Goal: Task Accomplishment & Management: Manage account settings

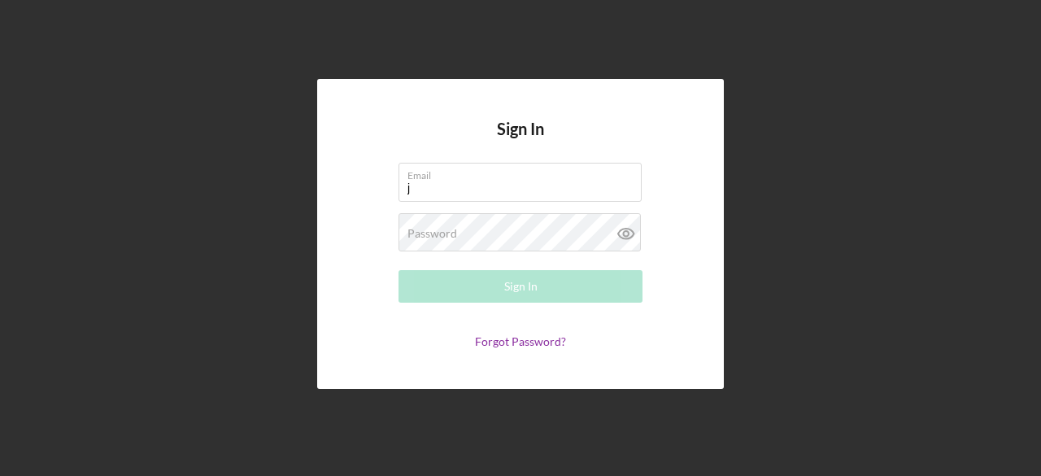
type input "[EMAIL_ADDRESS][DOMAIN_NAME]"
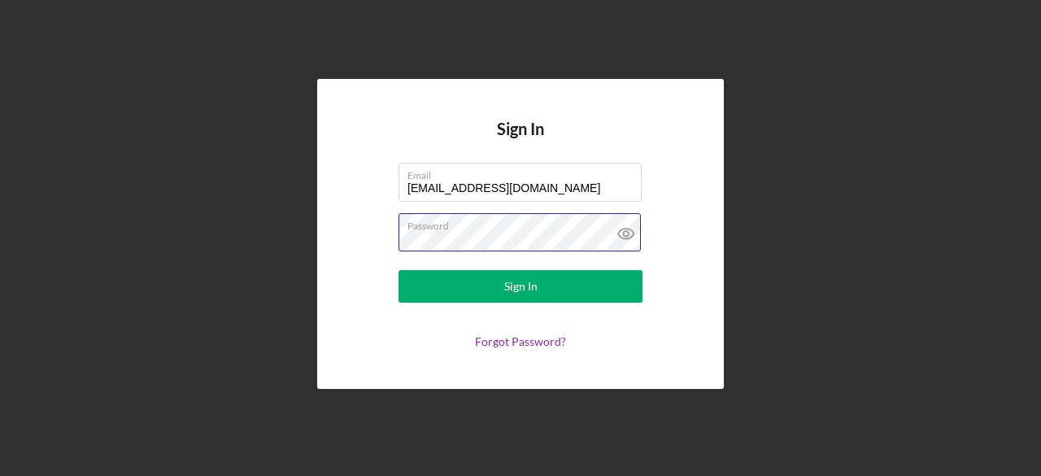
click at [398, 270] on button "Sign In" at bounding box center [520, 286] width 244 height 33
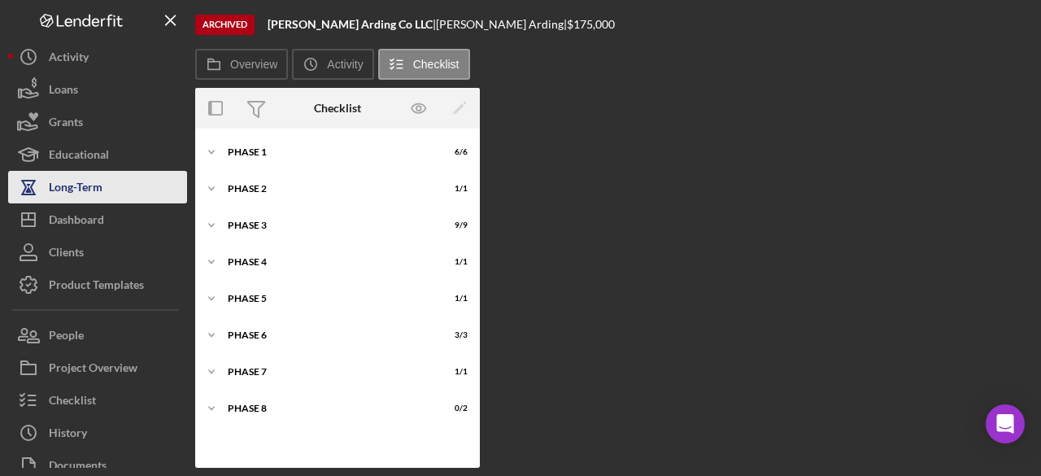
click at [64, 193] on div "Long-Term" at bounding box center [76, 189] width 54 height 37
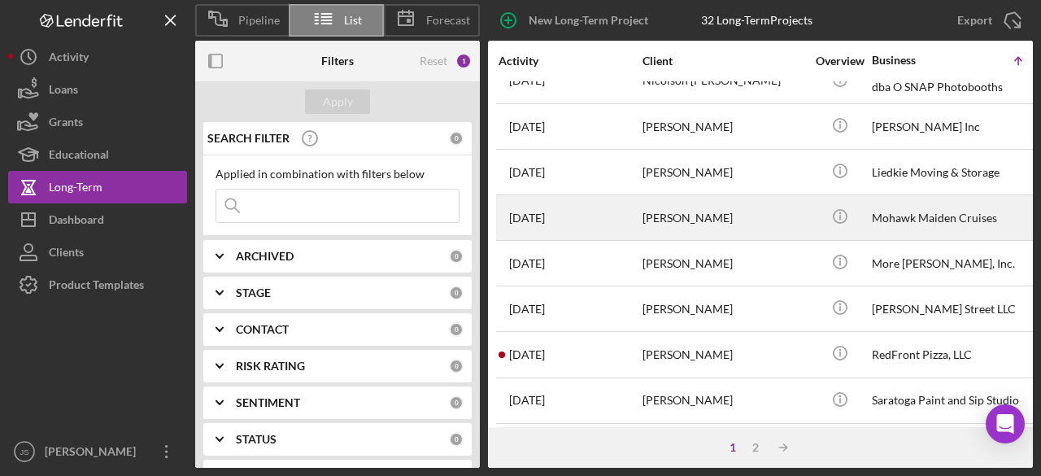
scroll to position [802, 0]
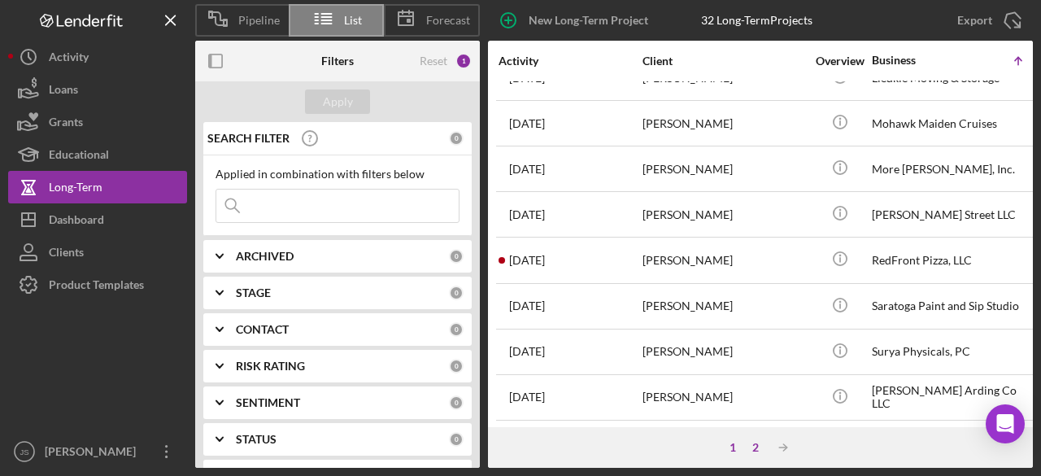
click at [760, 450] on div "2" at bounding box center [755, 447] width 23 height 13
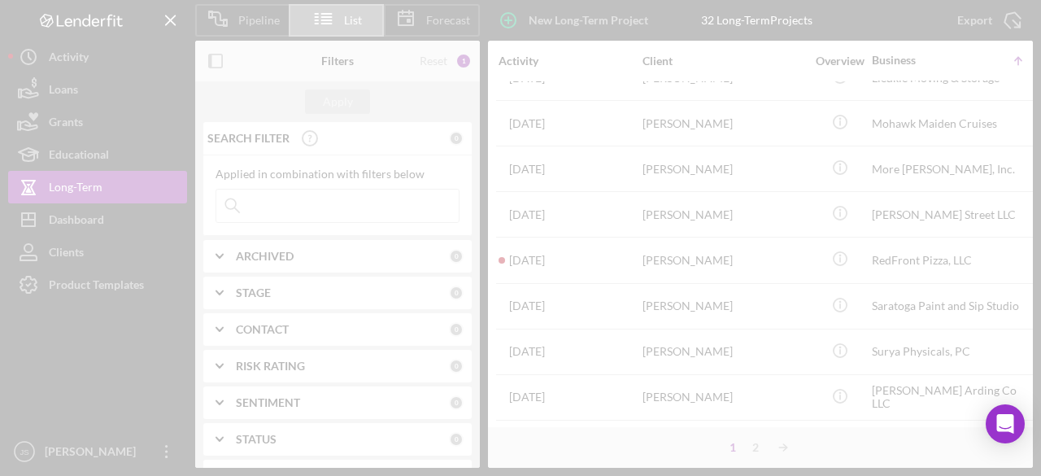
scroll to position [0, 0]
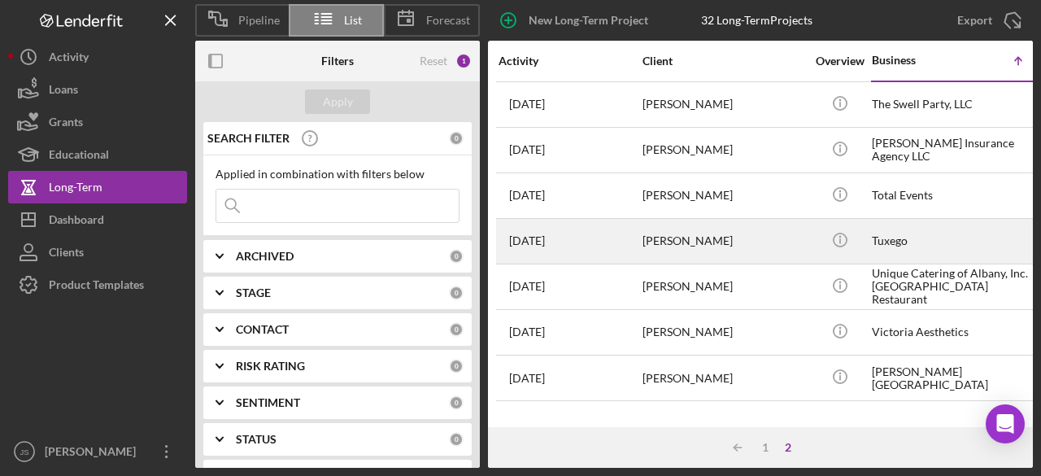
click at [718, 241] on div "[PERSON_NAME]" at bounding box center [723, 241] width 163 height 43
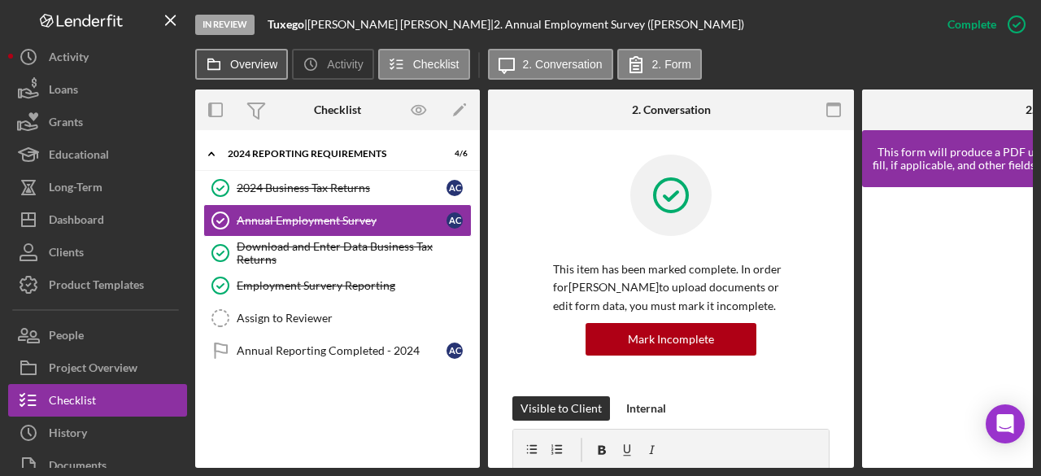
click at [246, 63] on label "Overview" at bounding box center [253, 64] width 47 height 13
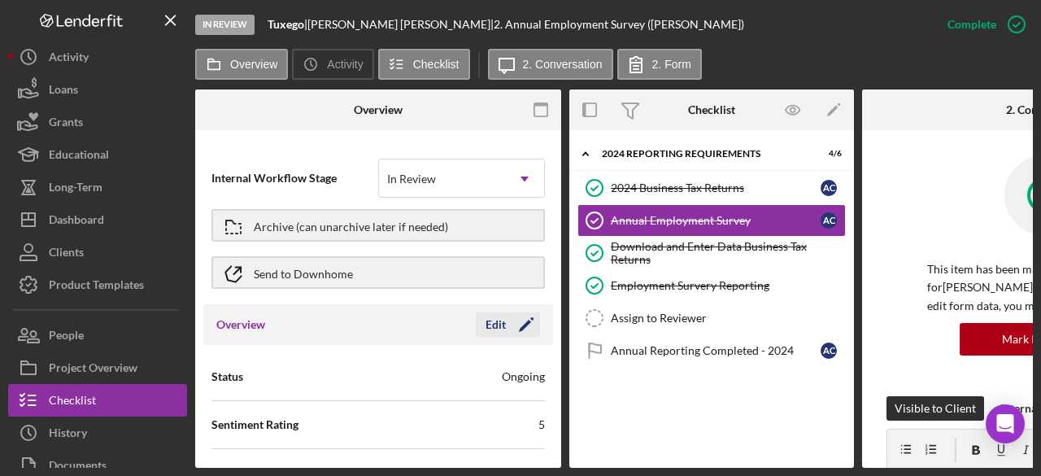
click at [487, 326] on div "Edit" at bounding box center [495, 324] width 20 height 24
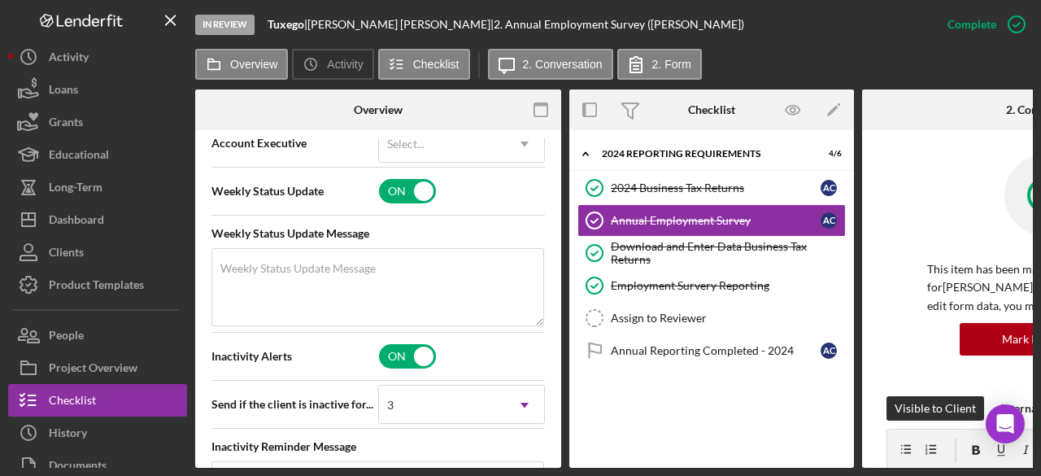
scroll to position [813, 0]
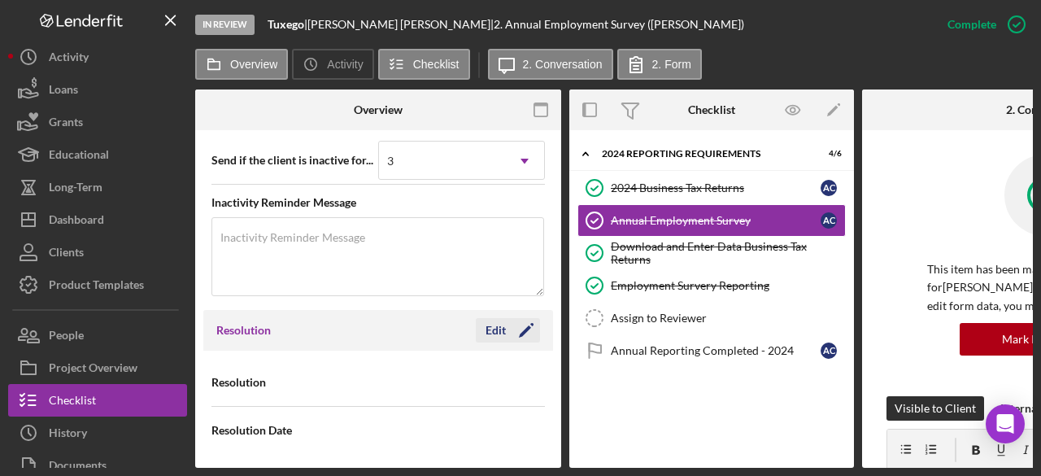
click at [493, 325] on div "Edit" at bounding box center [495, 330] width 20 height 24
click at [415, 321] on div "Cancel" at bounding box center [415, 330] width 34 height 24
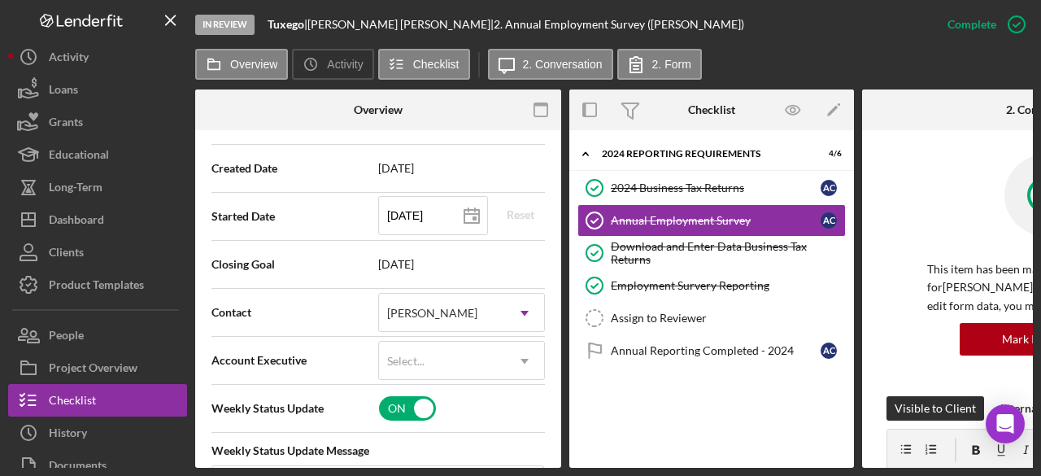
scroll to position [327, 0]
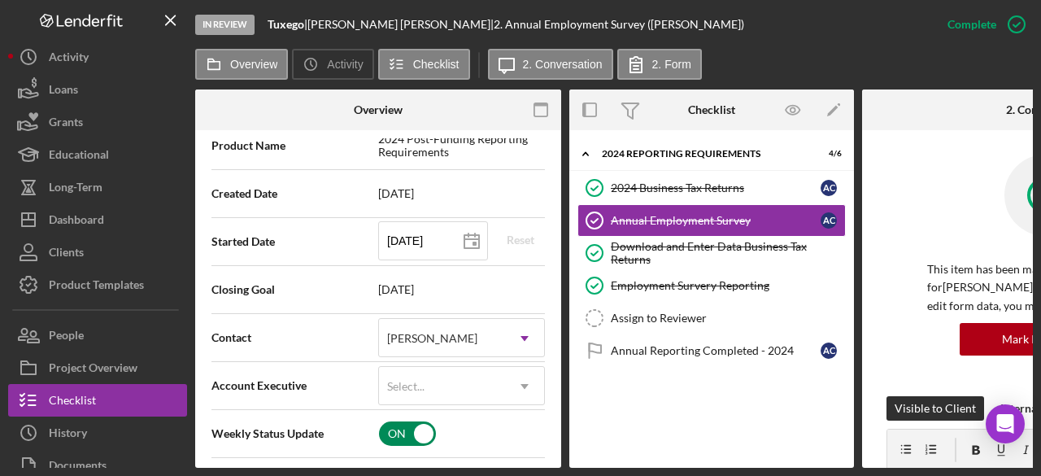
click at [398, 432] on input "checkbox" at bounding box center [407, 433] width 57 height 24
checkbox input "false"
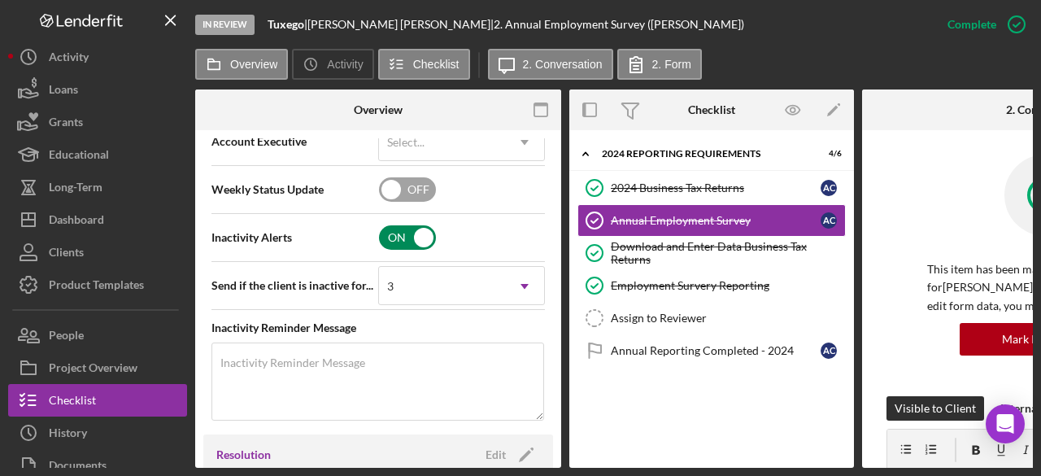
click at [401, 242] on input "checkbox" at bounding box center [407, 237] width 57 height 24
checkbox input "false"
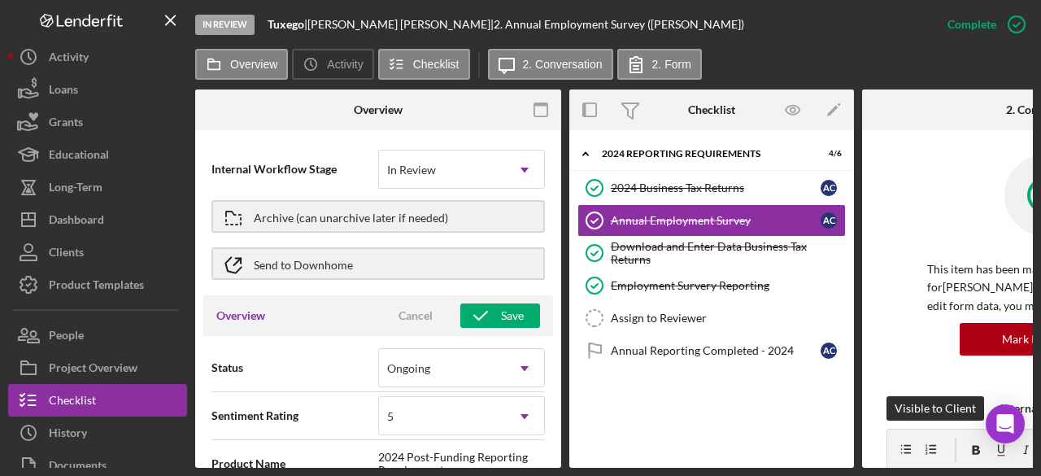
scroll to position [0, 0]
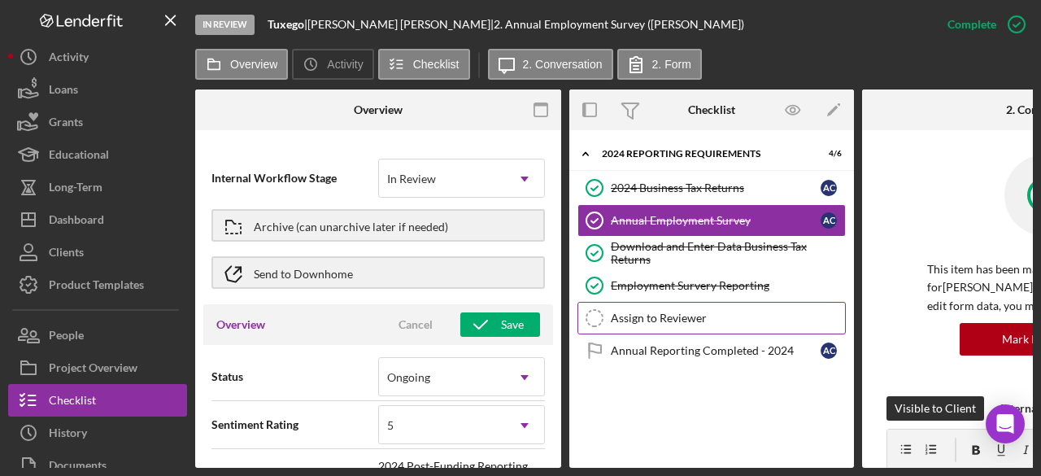
click at [664, 316] on div "Assign to Reviewer" at bounding box center [728, 317] width 234 height 13
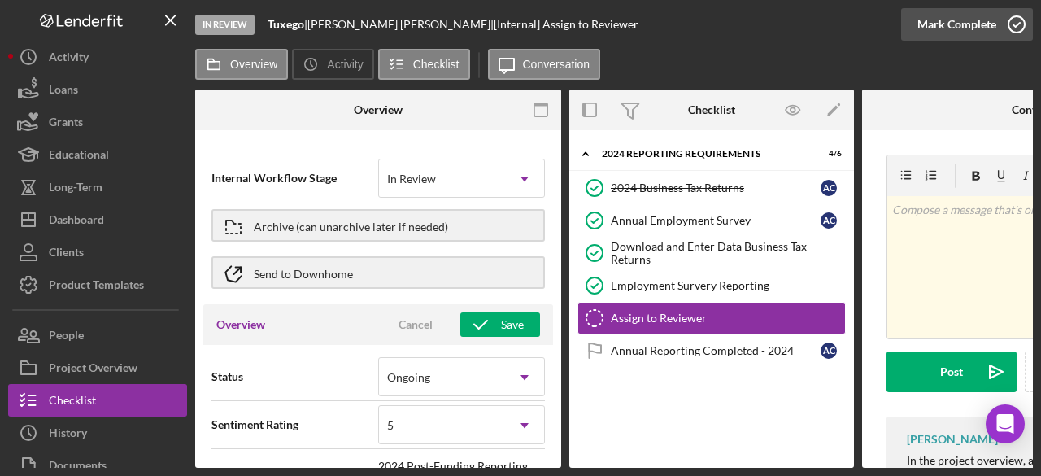
click at [1010, 24] on icon "button" at bounding box center [1016, 24] width 41 height 41
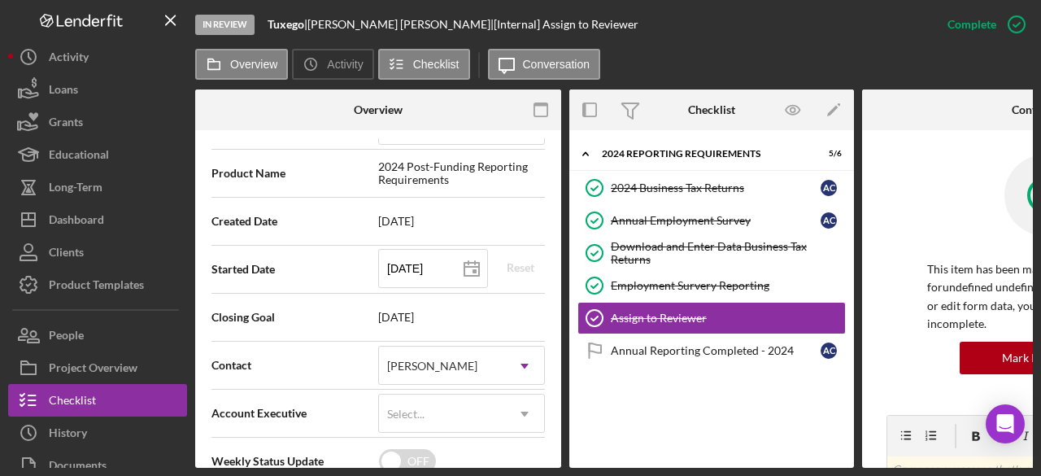
scroll to position [325, 0]
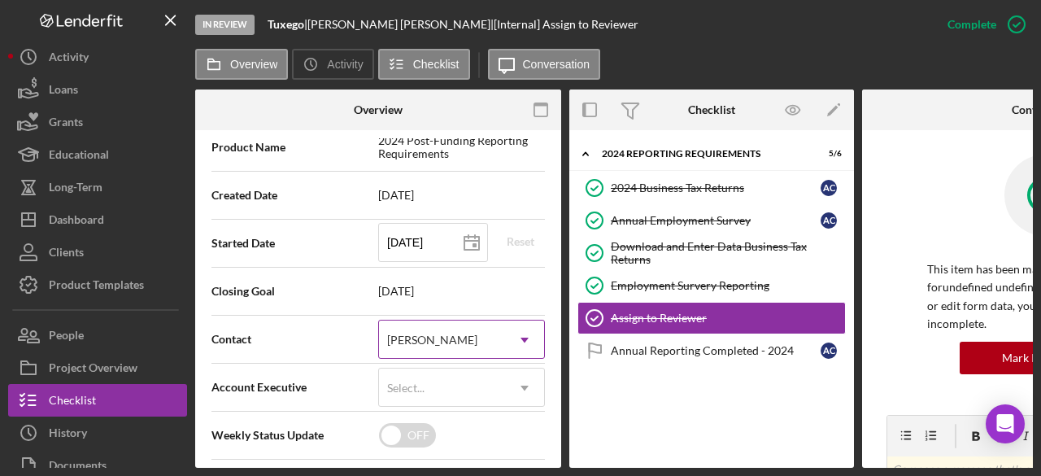
click at [426, 333] on div "[PERSON_NAME]" at bounding box center [432, 339] width 90 height 13
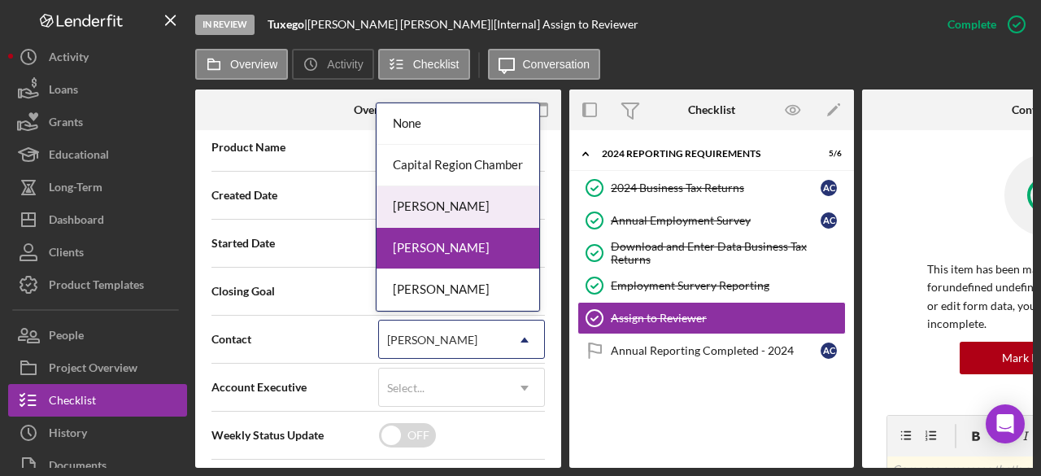
click at [454, 211] on div "[PERSON_NAME]" at bounding box center [458, 206] width 163 height 41
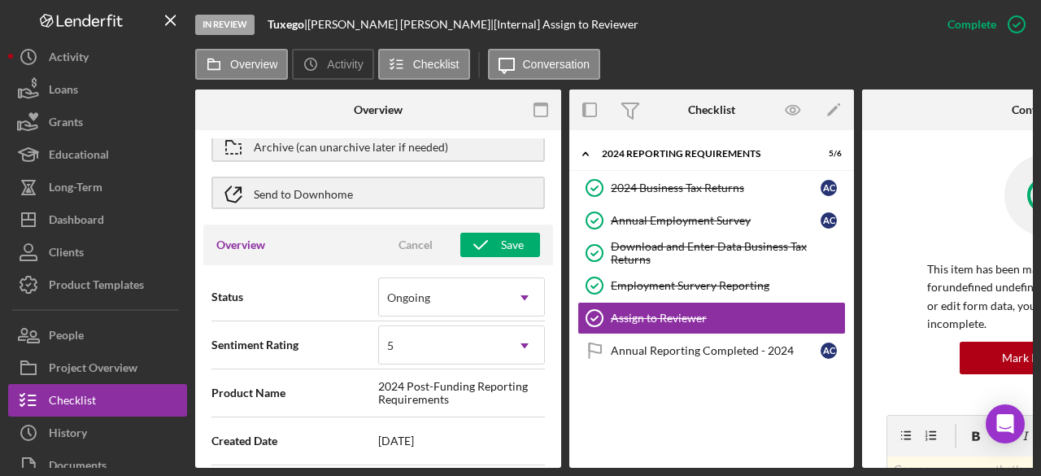
scroll to position [46, 0]
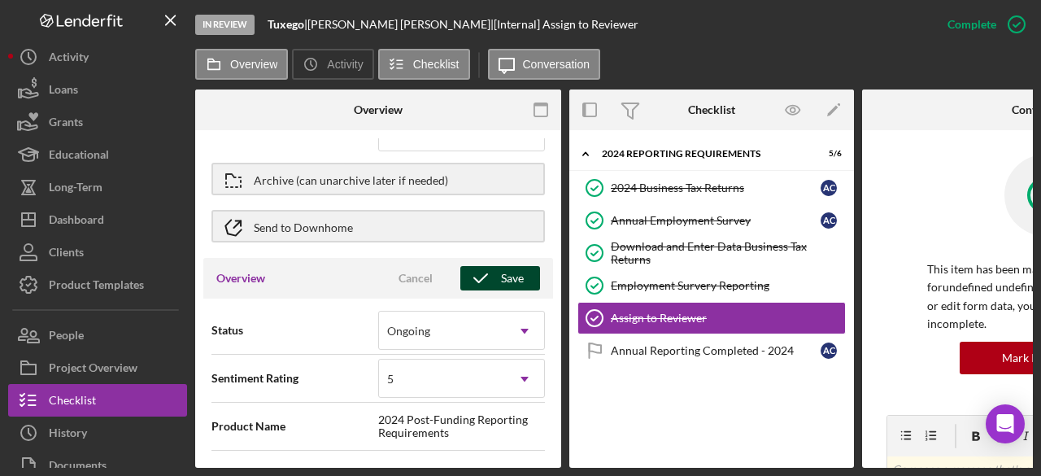
click at [480, 276] on polyline "button" at bounding box center [480, 278] width 13 height 8
